Goal: Task Accomplishment & Management: Manage account settings

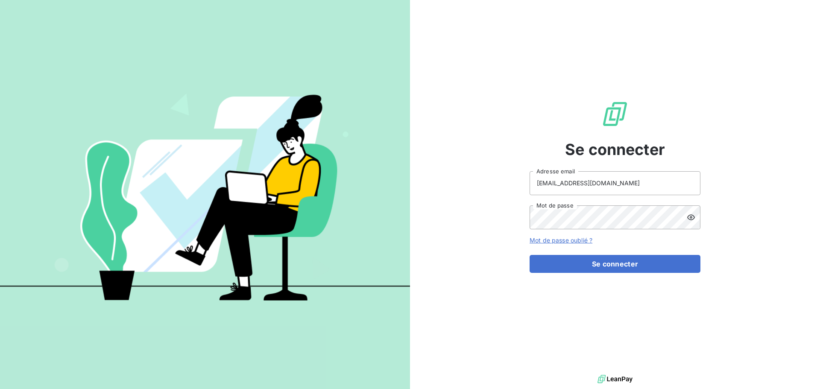
click at [573, 240] on link "Mot de passe oublié ?" at bounding box center [561, 240] width 63 height 7
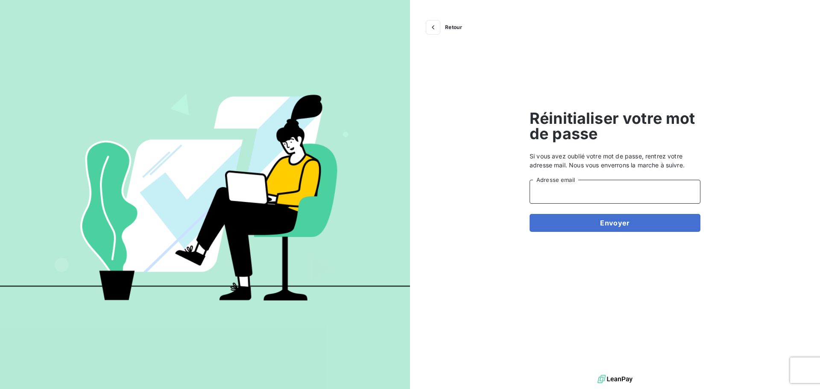
click at [582, 191] on input "Adresse email" at bounding box center [615, 192] width 171 height 24
type input "[EMAIL_ADDRESS][DOMAIN_NAME]"
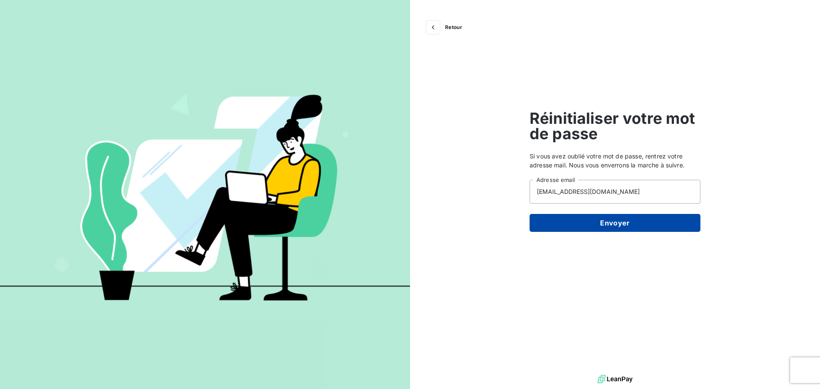
click at [602, 225] on button "Envoyer" at bounding box center [615, 223] width 171 height 18
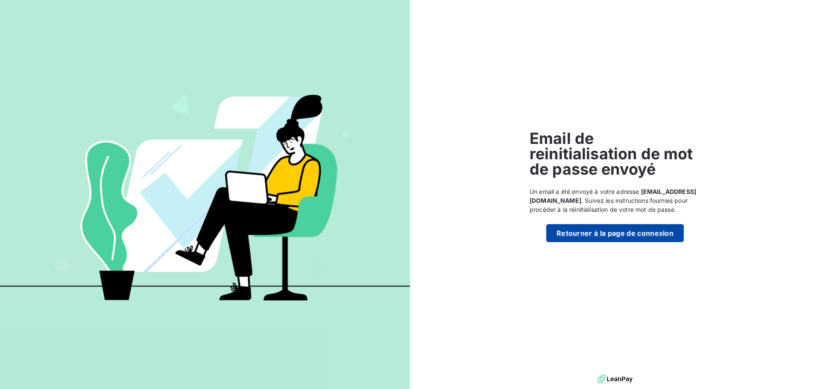
click at [606, 234] on button "Retourner à la page de connexion" at bounding box center [616, 233] width 138 height 18
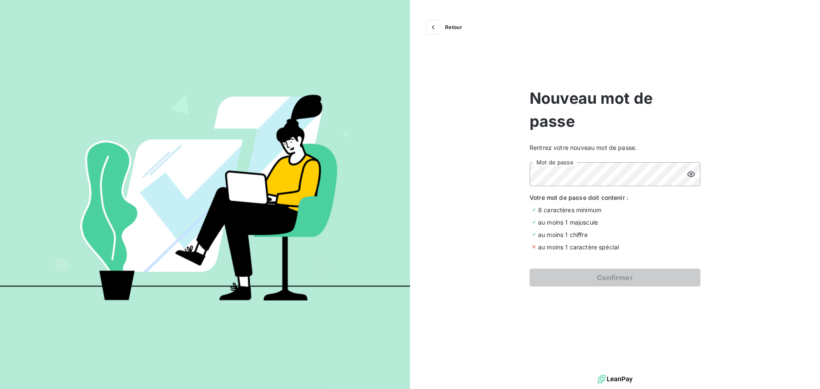
click at [693, 176] on icon at bounding box center [692, 174] width 8 height 6
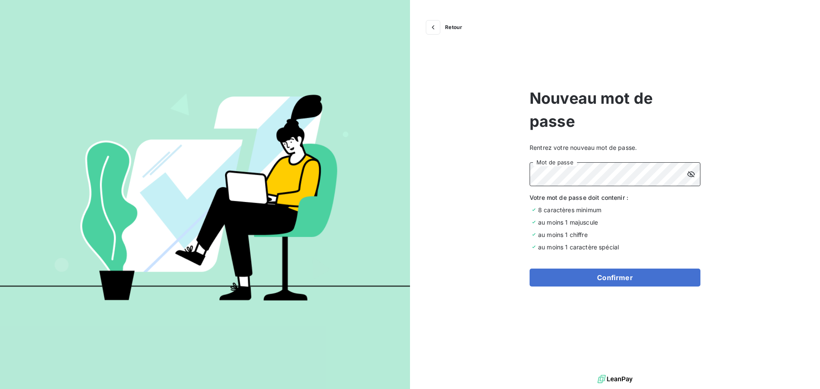
click at [505, 171] on div "Retour Nouveau mot de passe Rentrez votre nouveau mot de passe. Mot de passe Vo…" at bounding box center [615, 186] width 410 height 373
click at [623, 276] on button "Confirmer" at bounding box center [615, 278] width 171 height 18
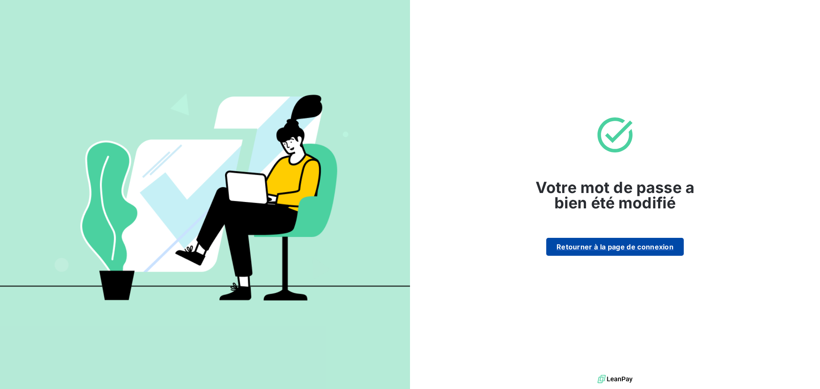
click at [606, 249] on button "Retourner à la page de connexion" at bounding box center [616, 247] width 138 height 18
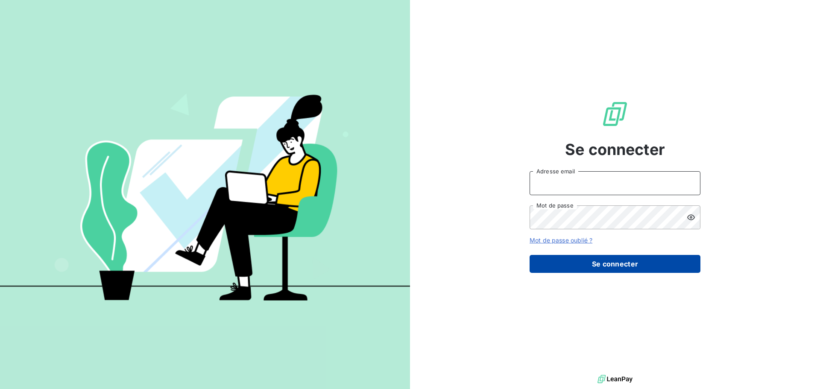
type input "[EMAIL_ADDRESS][DOMAIN_NAME]"
click at [602, 265] on button "Se connecter" at bounding box center [615, 264] width 171 height 18
